Goal: Transaction & Acquisition: Purchase product/service

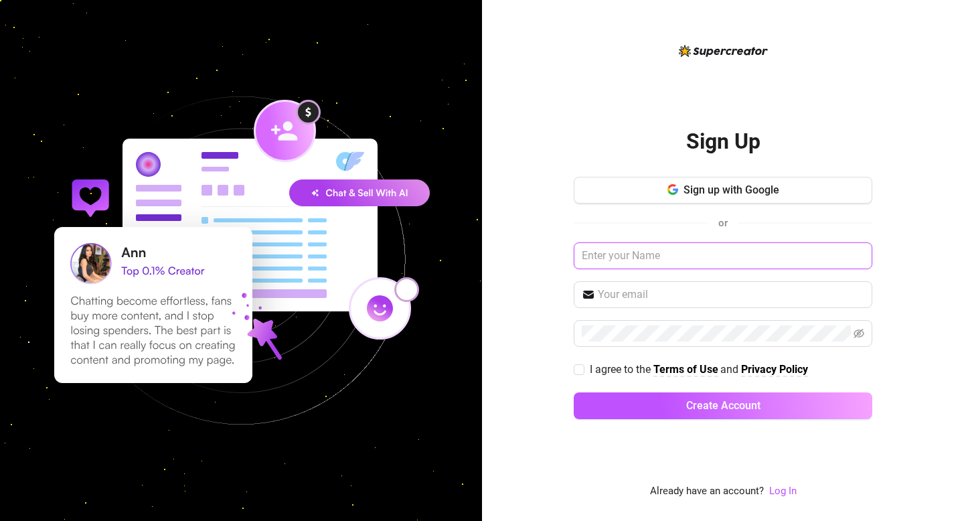
click at [649, 266] on input "text" at bounding box center [723, 255] width 299 height 27
type input "Cassie"
click at [668, 292] on input "text" at bounding box center [731, 295] width 266 height 16
click at [554, 333] on div "Sign Up Sign up with Google or Cassie I agree to the Terms of Use and Privacy P…" at bounding box center [723, 260] width 482 height 521
click at [787, 493] on link "Log In" at bounding box center [782, 491] width 27 height 12
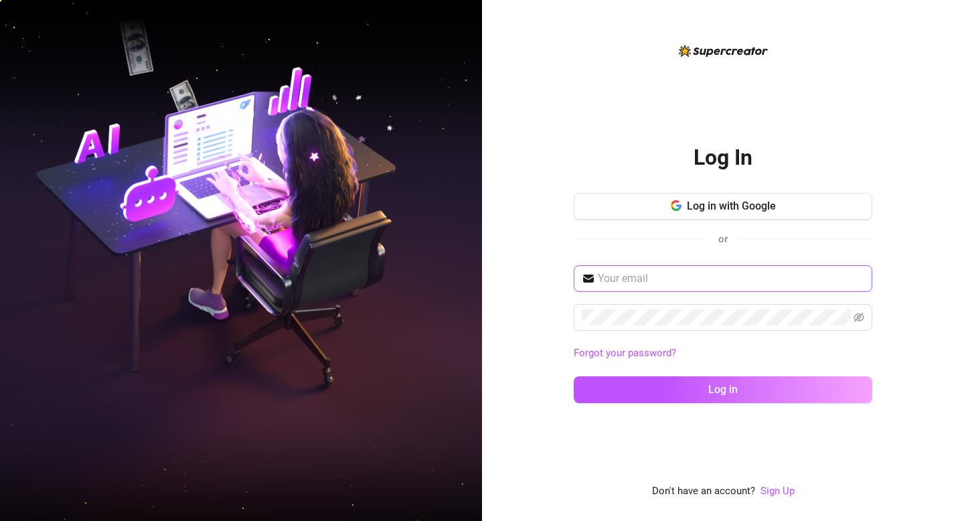
click at [688, 289] on span at bounding box center [723, 278] width 299 height 27
type input "[EMAIL_ADDRESS][DOMAIN_NAME]"
click at [574, 376] on button "Log in" at bounding box center [723, 389] width 299 height 27
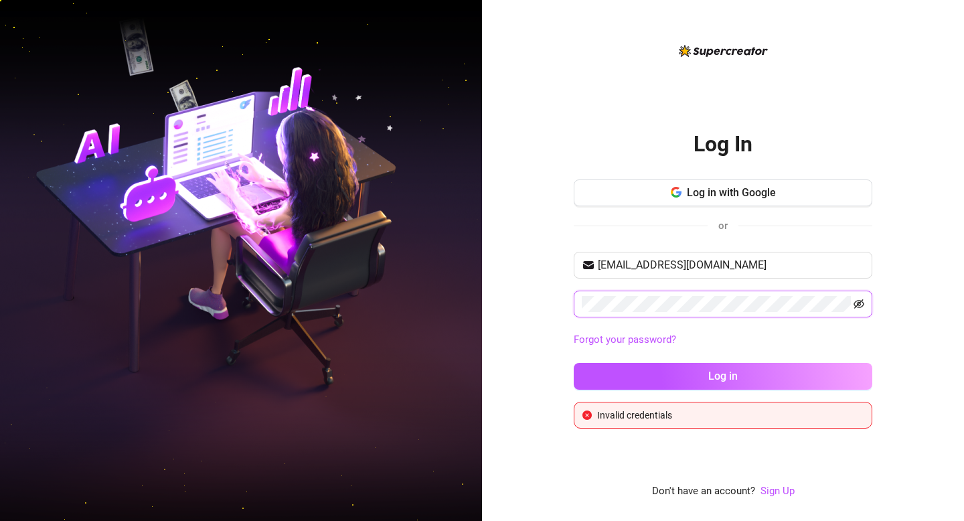
click at [860, 300] on icon "eye-invisible" at bounding box center [859, 303] width 11 height 9
click at [728, 192] on span "Log in with Google" at bounding box center [731, 192] width 89 height 13
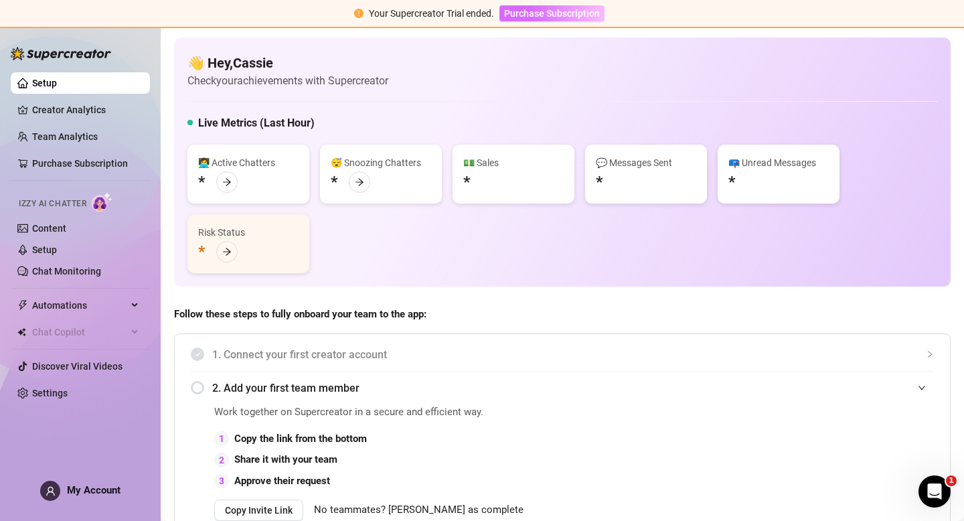
click at [524, 6] on button "Purchase Subscription" at bounding box center [551, 13] width 105 height 16
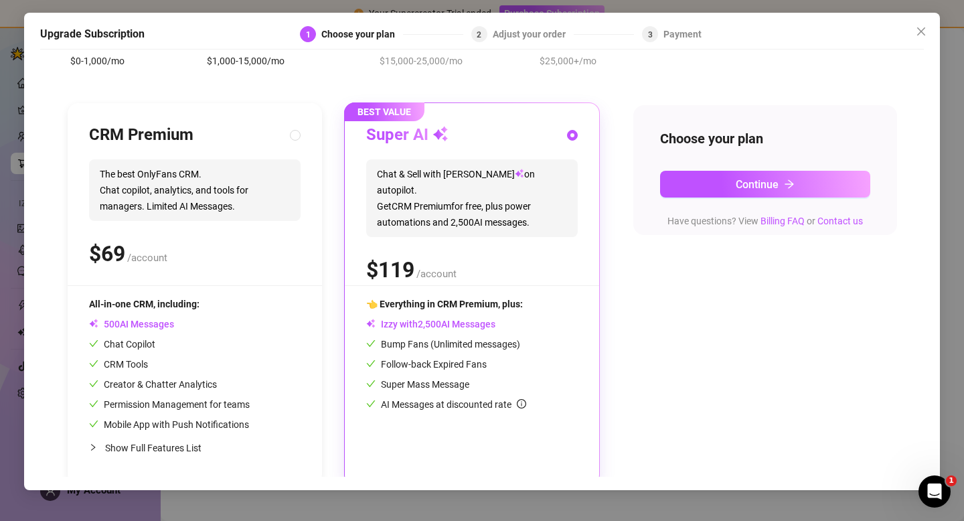
scroll to position [102, 0]
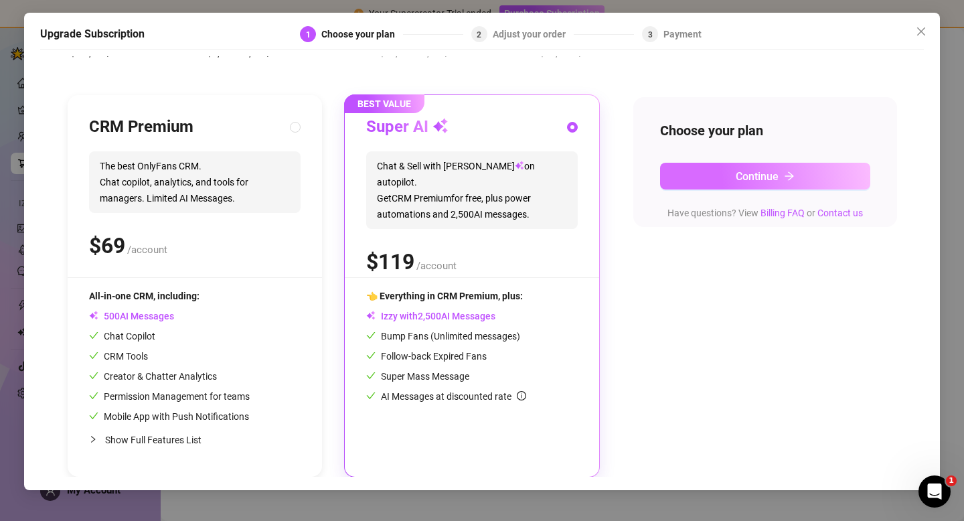
click at [708, 173] on button "Continue" at bounding box center [765, 176] width 210 height 27
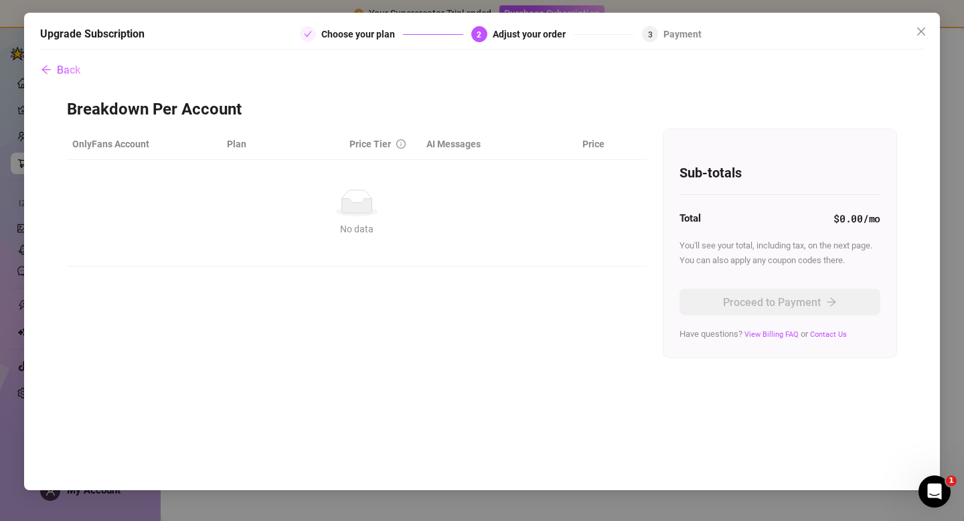
scroll to position [0, 0]
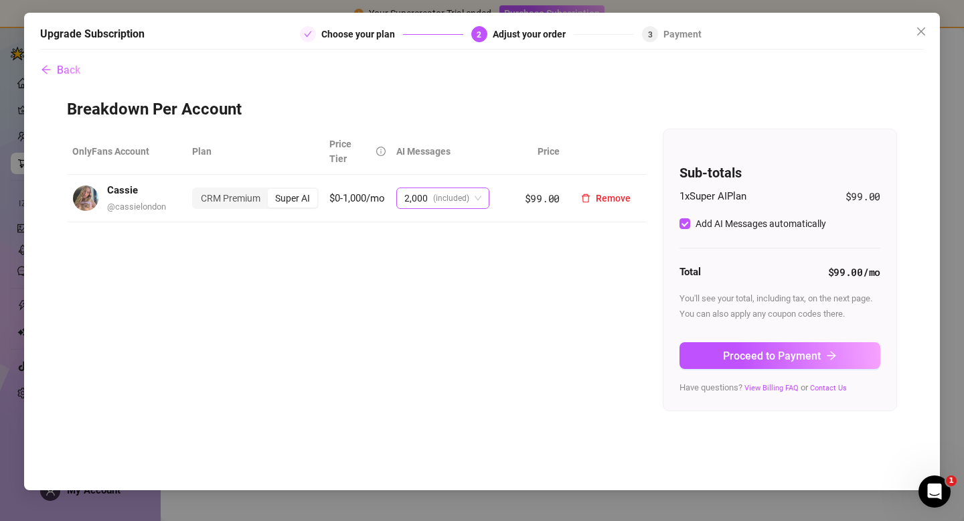
click at [433, 188] on span "(included)" at bounding box center [451, 198] width 36 height 20
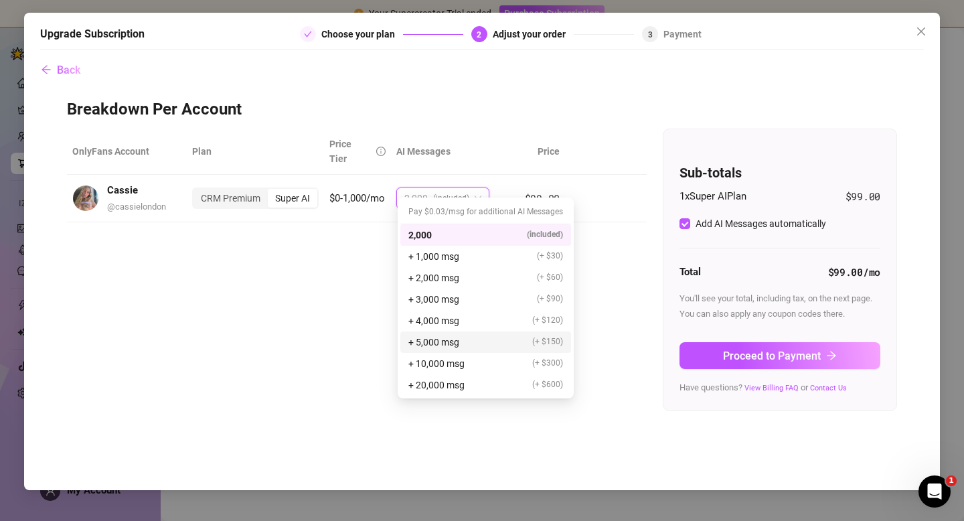
click at [346, 293] on div "OnlyFans Account Plan Price Tier AI Messages Price Cassie @ cassielondon CRM Pr…" at bounding box center [482, 270] width 830 height 283
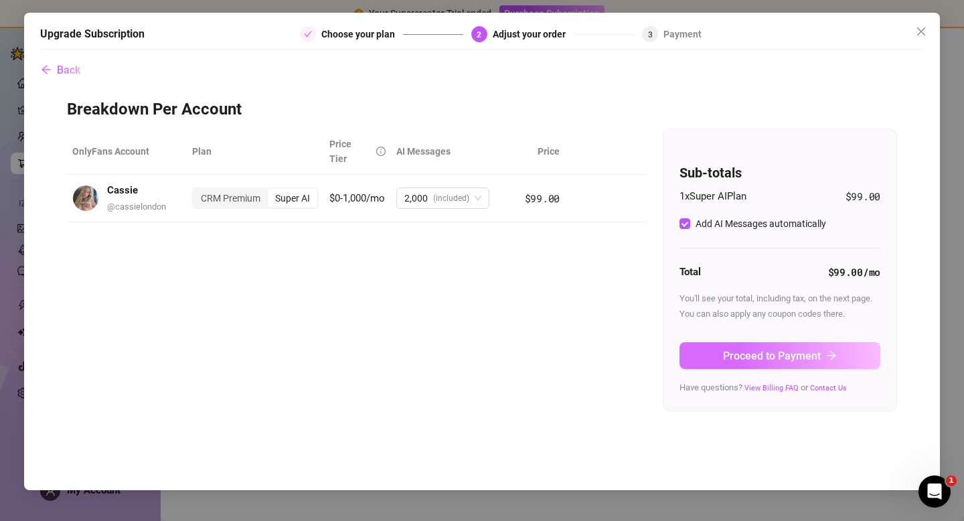
click at [738, 351] on span "Proceed to Payment" at bounding box center [772, 355] width 98 height 13
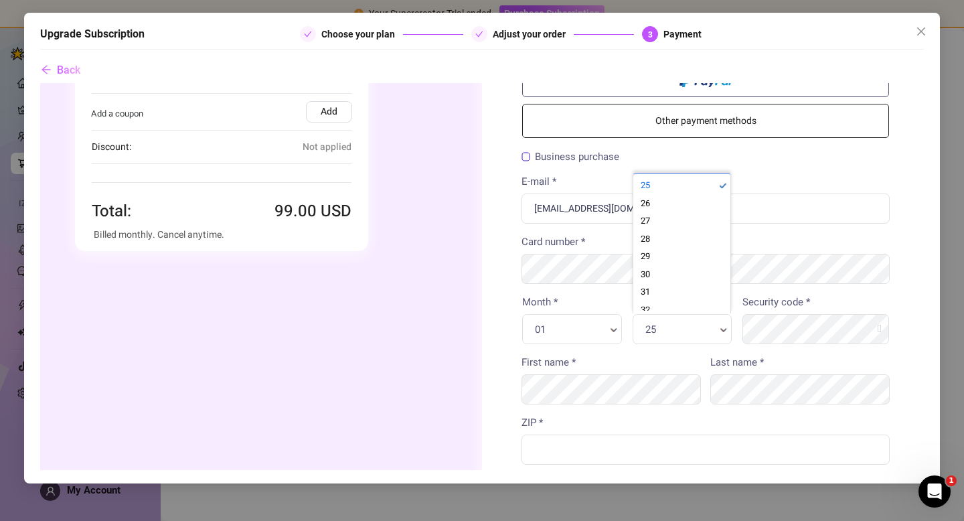
scroll to position [3, 0]
